Goal: Find specific page/section: Find specific page/section

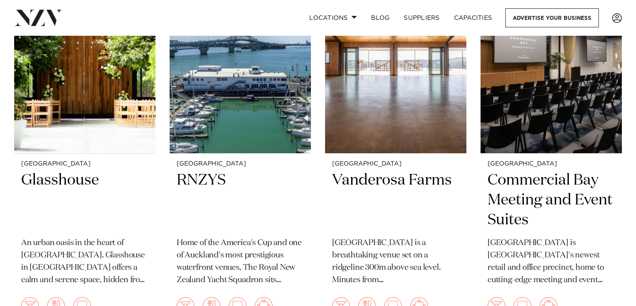
scroll to position [1804, 0]
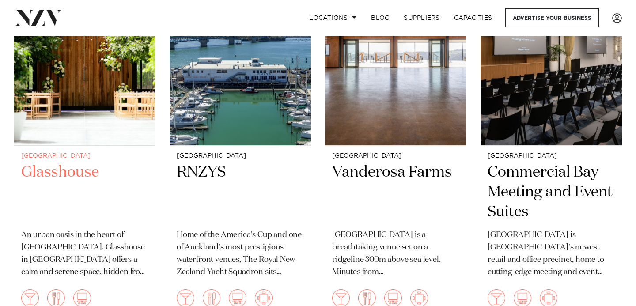
click at [67, 177] on h2 "Glasshouse" at bounding box center [84, 192] width 127 height 60
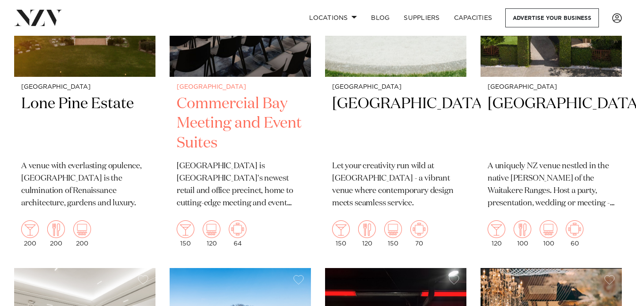
scroll to position [2818, 0]
